Goal: Task Accomplishment & Management: Use online tool/utility

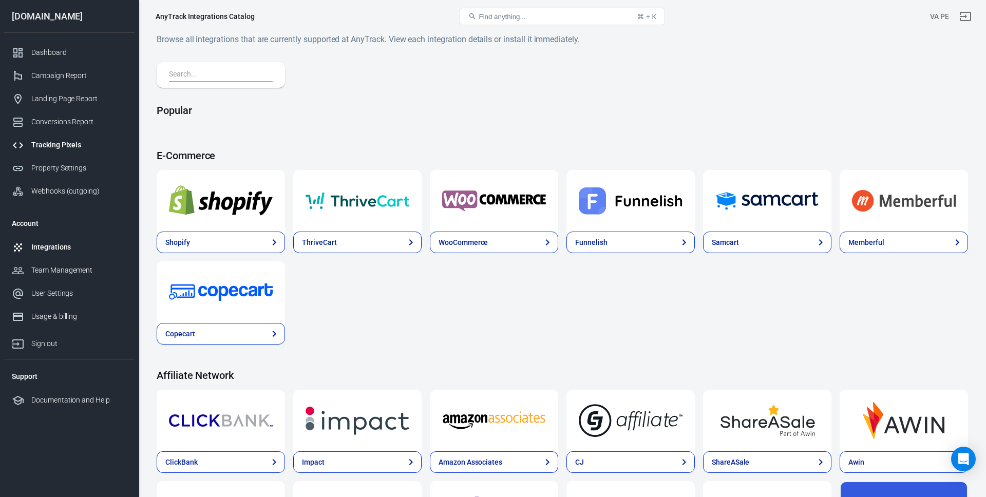
click at [42, 143] on div "Tracking Pixels" at bounding box center [79, 145] width 96 height 11
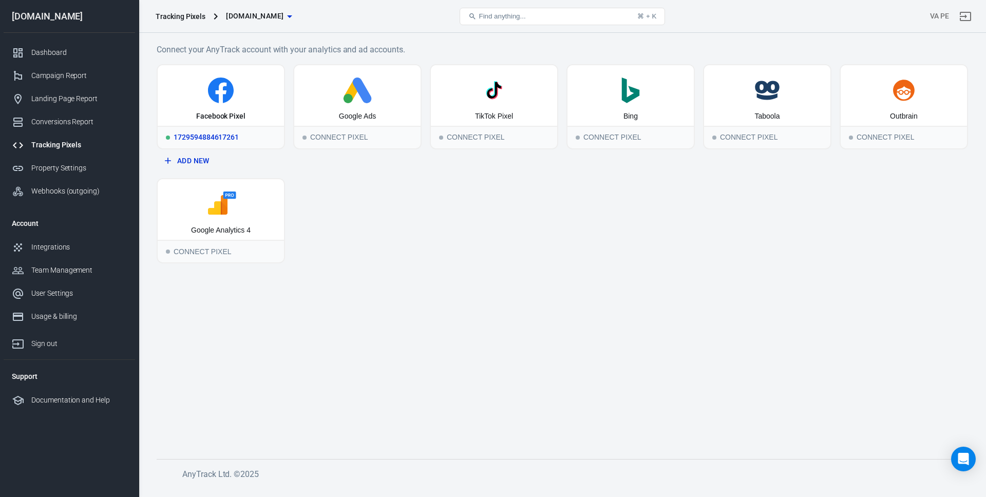
click at [212, 92] on icon at bounding box center [221, 91] width 26 height 26
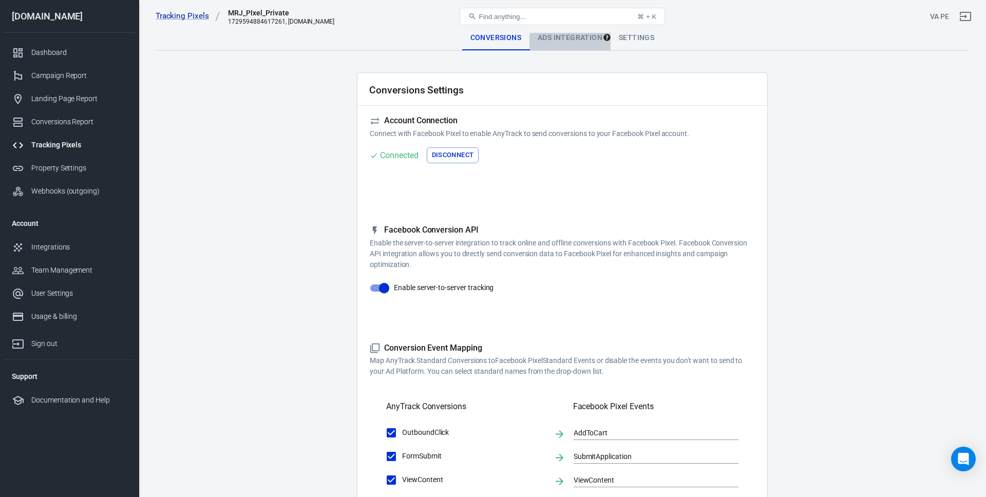
click at [566, 38] on div "Ads Integration" at bounding box center [569, 38] width 81 height 25
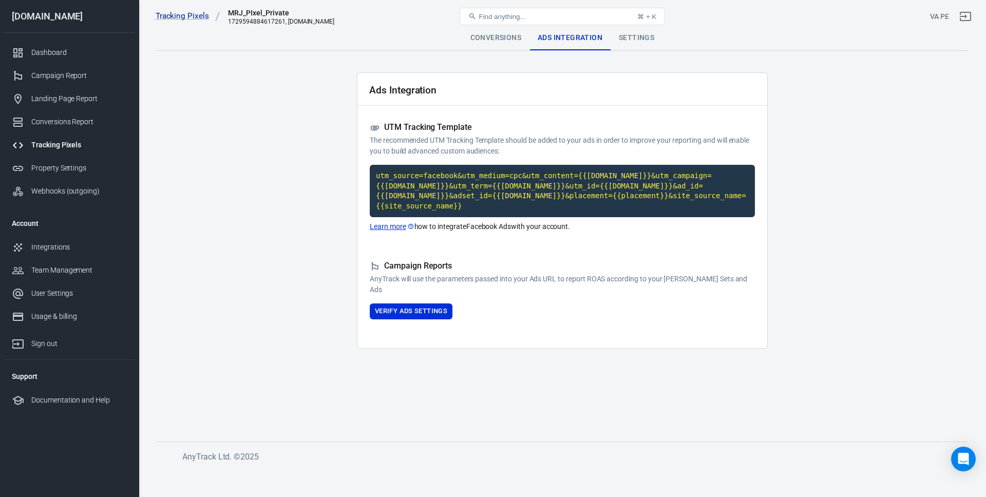
click at [629, 43] on div "Settings" at bounding box center [637, 38] width 52 height 25
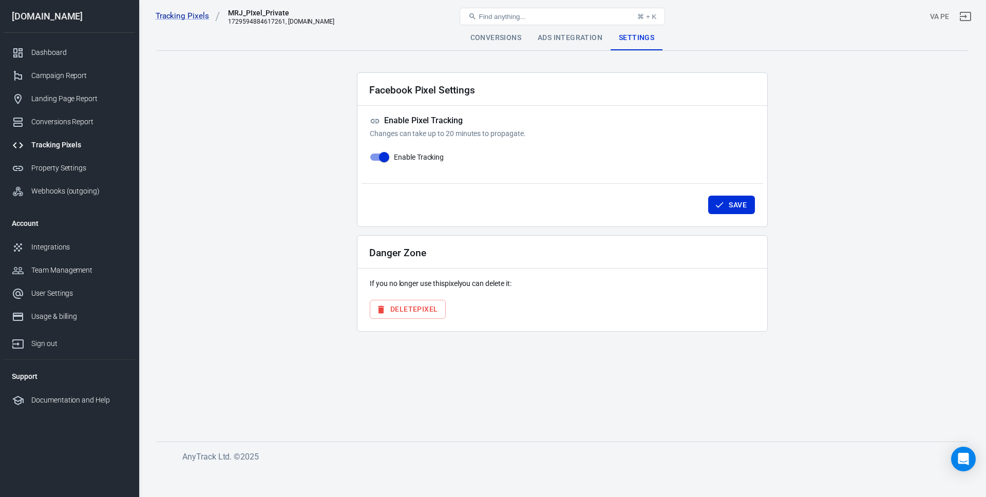
click at [505, 37] on div "Conversions" at bounding box center [495, 38] width 67 height 25
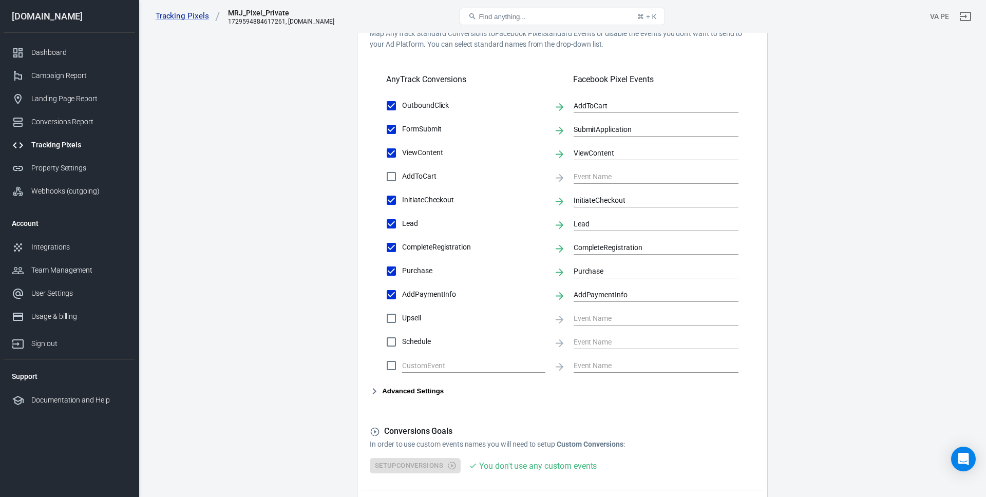
scroll to position [408, 0]
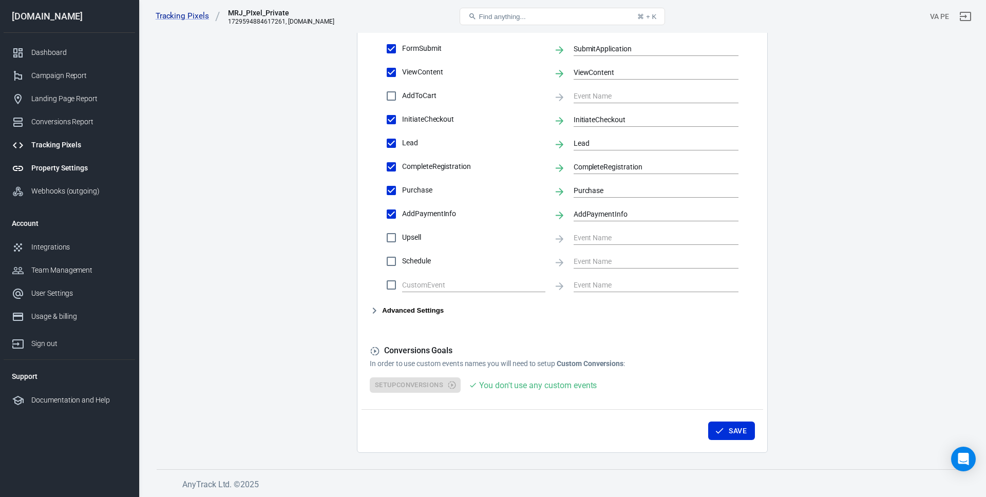
click at [54, 164] on div "Property Settings" at bounding box center [79, 168] width 96 height 11
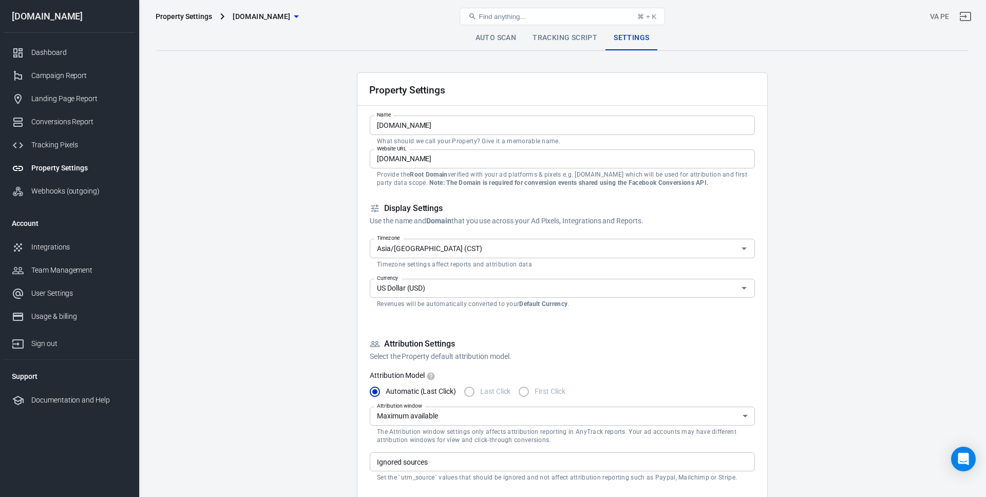
click at [484, 41] on link "Auto Scan" at bounding box center [496, 38] width 58 height 25
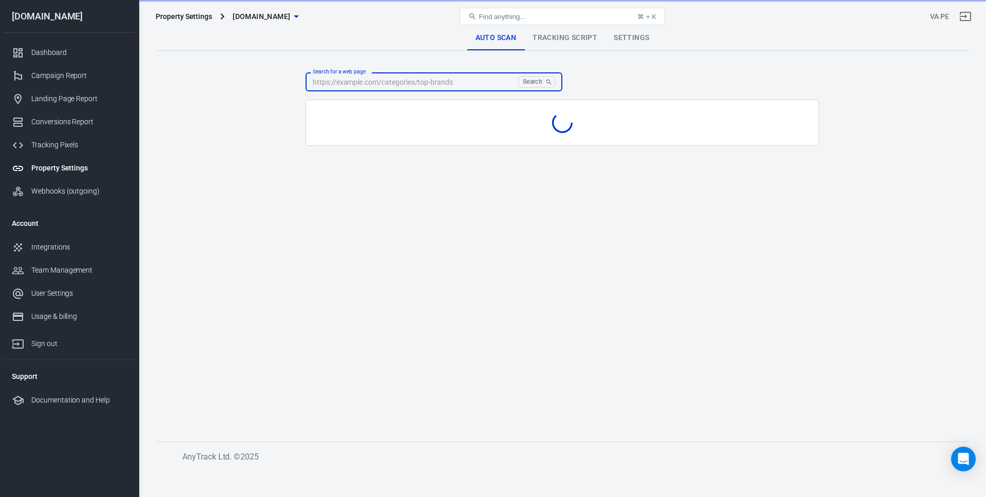
click at [406, 86] on input "Search for a web page" at bounding box center [410, 81] width 209 height 19
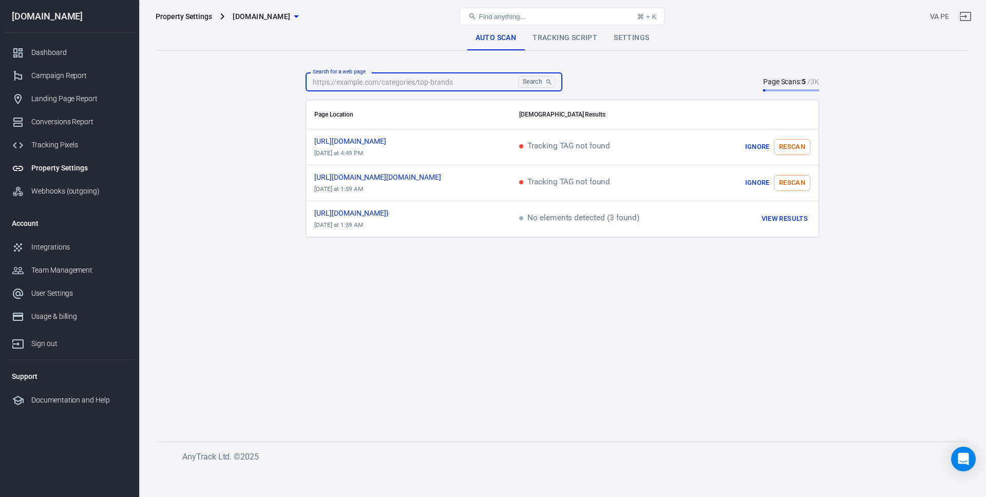
paste input "https://[DOMAIN_NAME]/click.php?key=37xie3cu2sb4musqy1qu&pid=a360dc1965918af93e…"
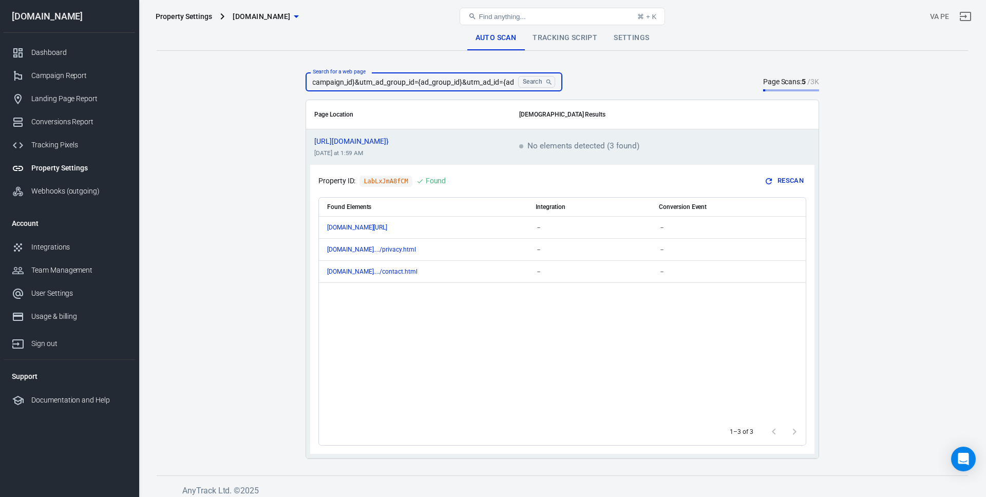
type input "https://[DOMAIN_NAME]/click.php?key=37xie3cu2sb4musqy1qu&pid=a360dc1965918af93e…"
click at [621, 69] on main "Auto Scan Tracking Script Settings Search for a web page https://[DOMAIN_NAME]/…" at bounding box center [562, 242] width 811 height 433
click at [778, 182] on button "Rescan" at bounding box center [785, 181] width 44 height 16
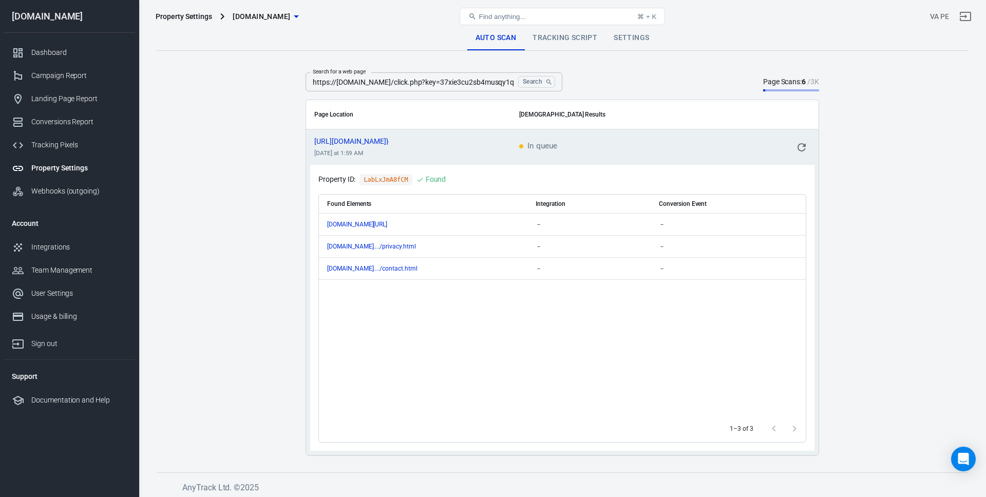
click at [802, 148] on icon "scrollable content" at bounding box center [801, 147] width 12 height 12
